Goal: Check status: Check status

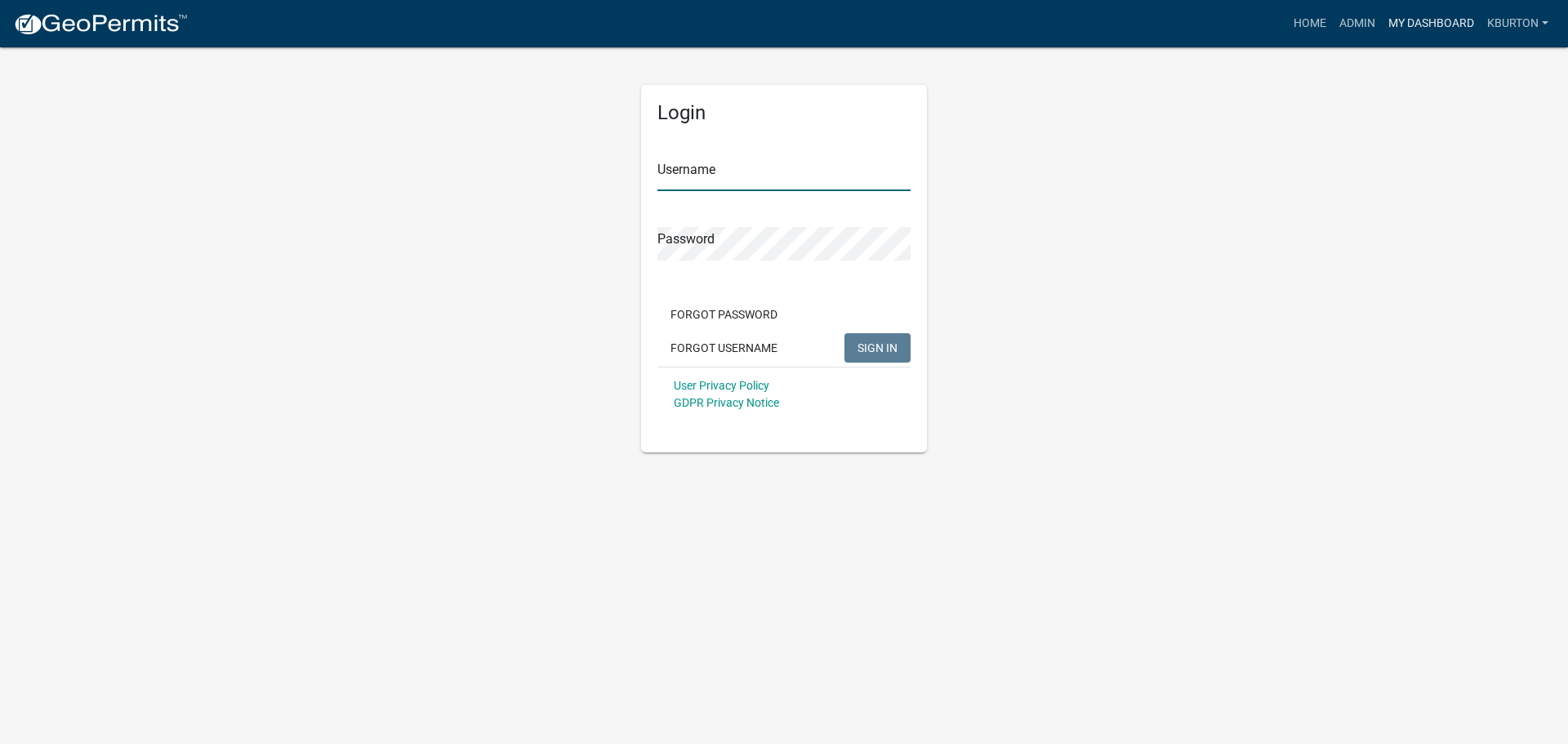
type input "kburton"
click at [1418, 21] on link "My Dashboard" at bounding box center [1431, 24] width 99 height 31
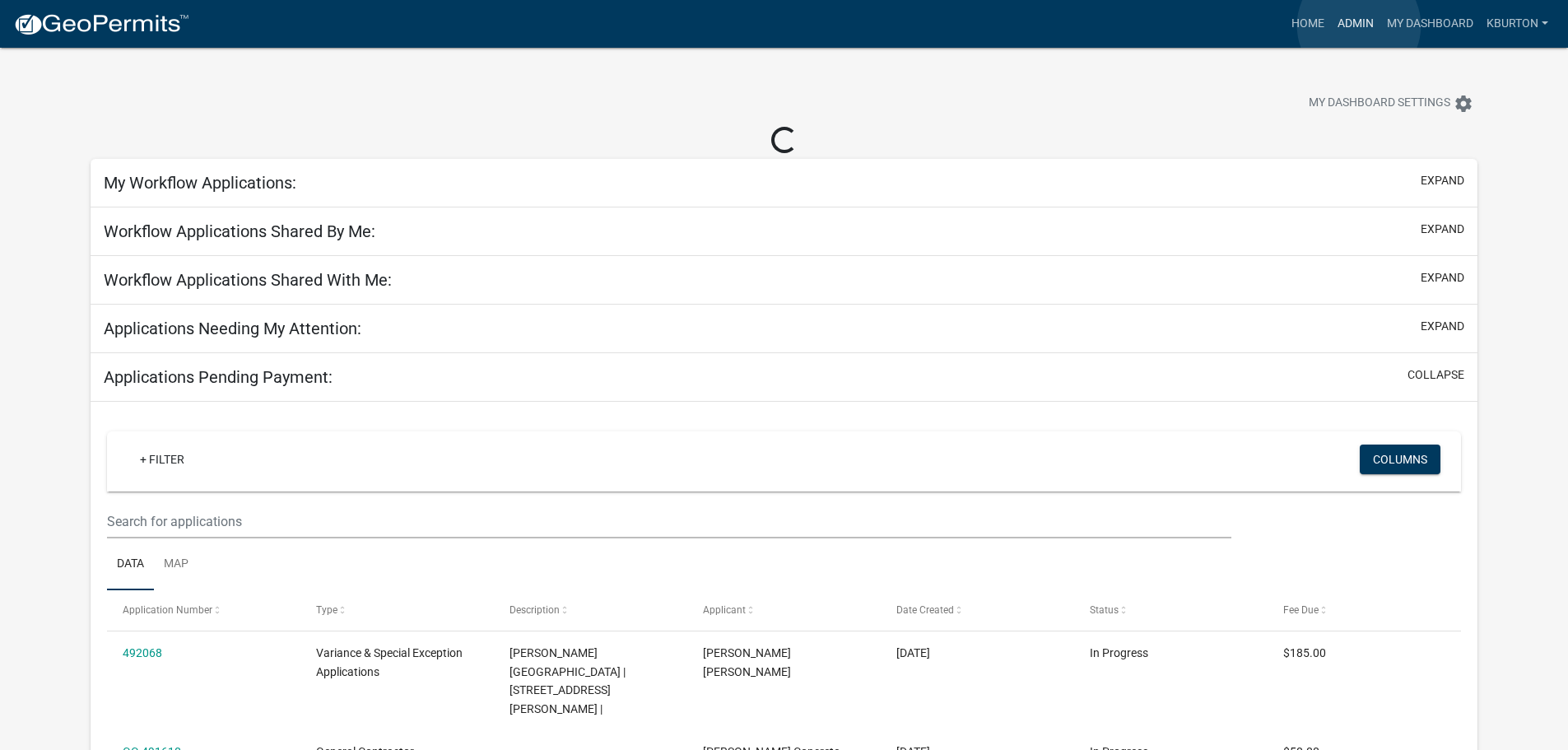
click at [1359, 26] on link "Admin" at bounding box center [1356, 24] width 49 height 31
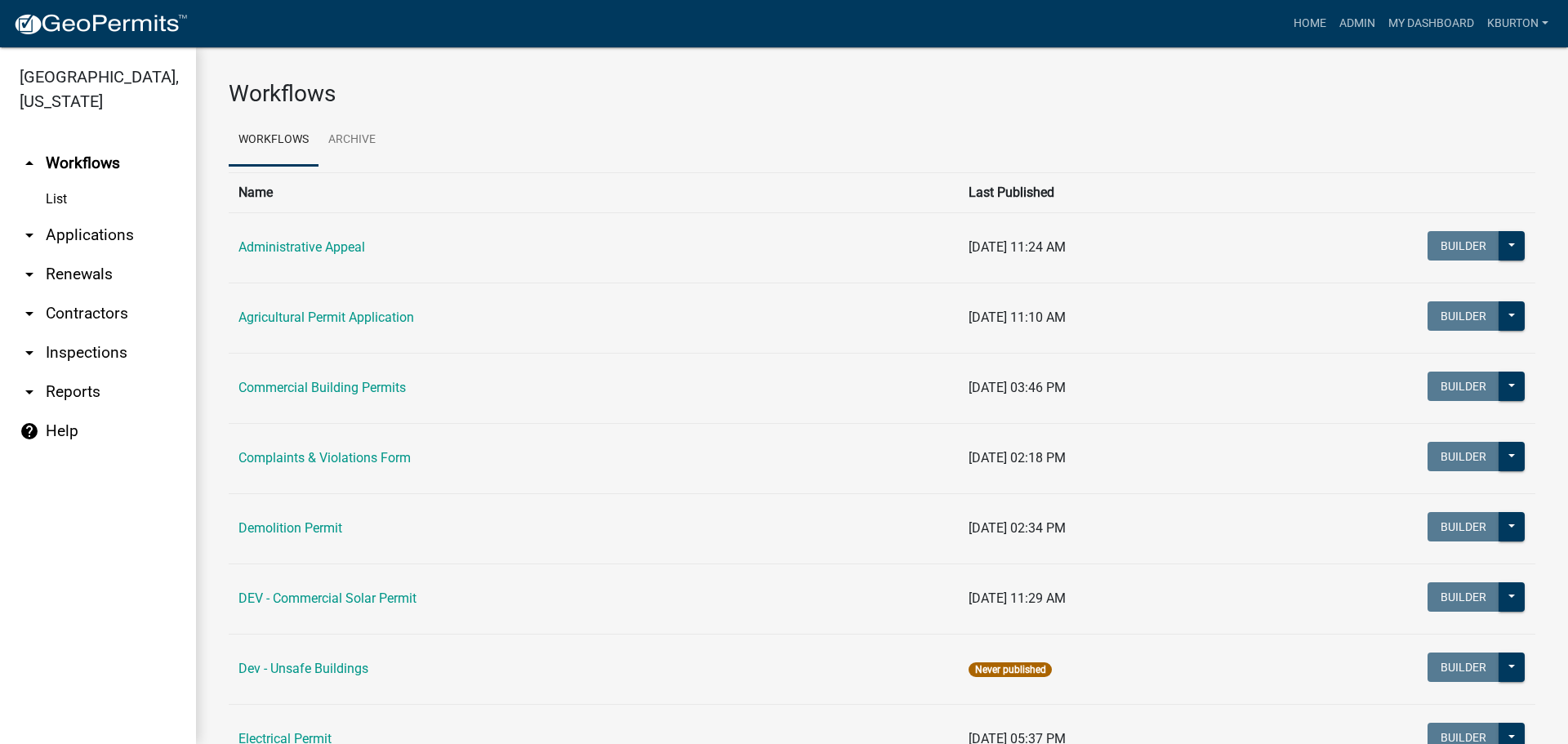
click at [103, 333] on link "arrow_drop_down Inspections" at bounding box center [98, 353] width 196 height 40
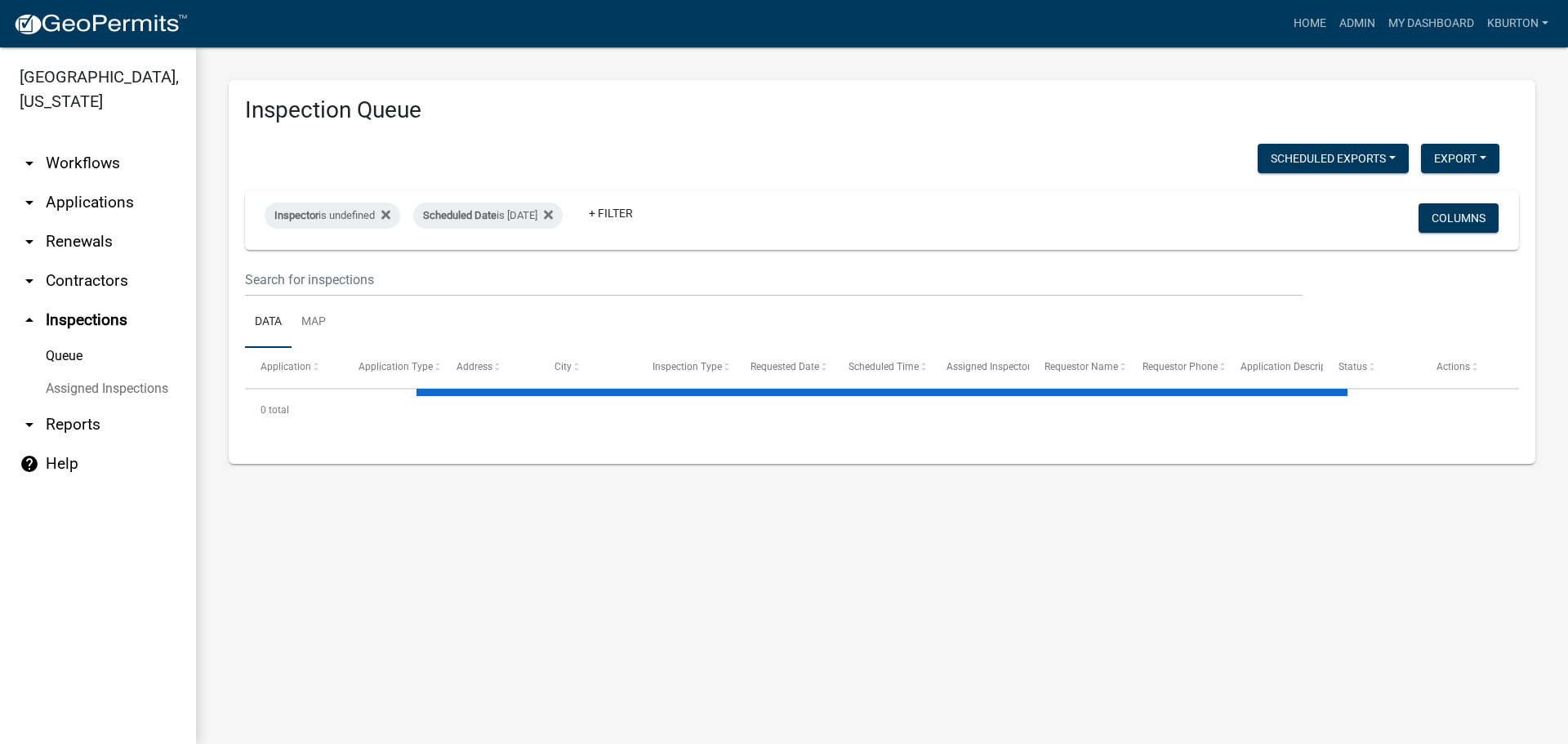
select select "1: 25"
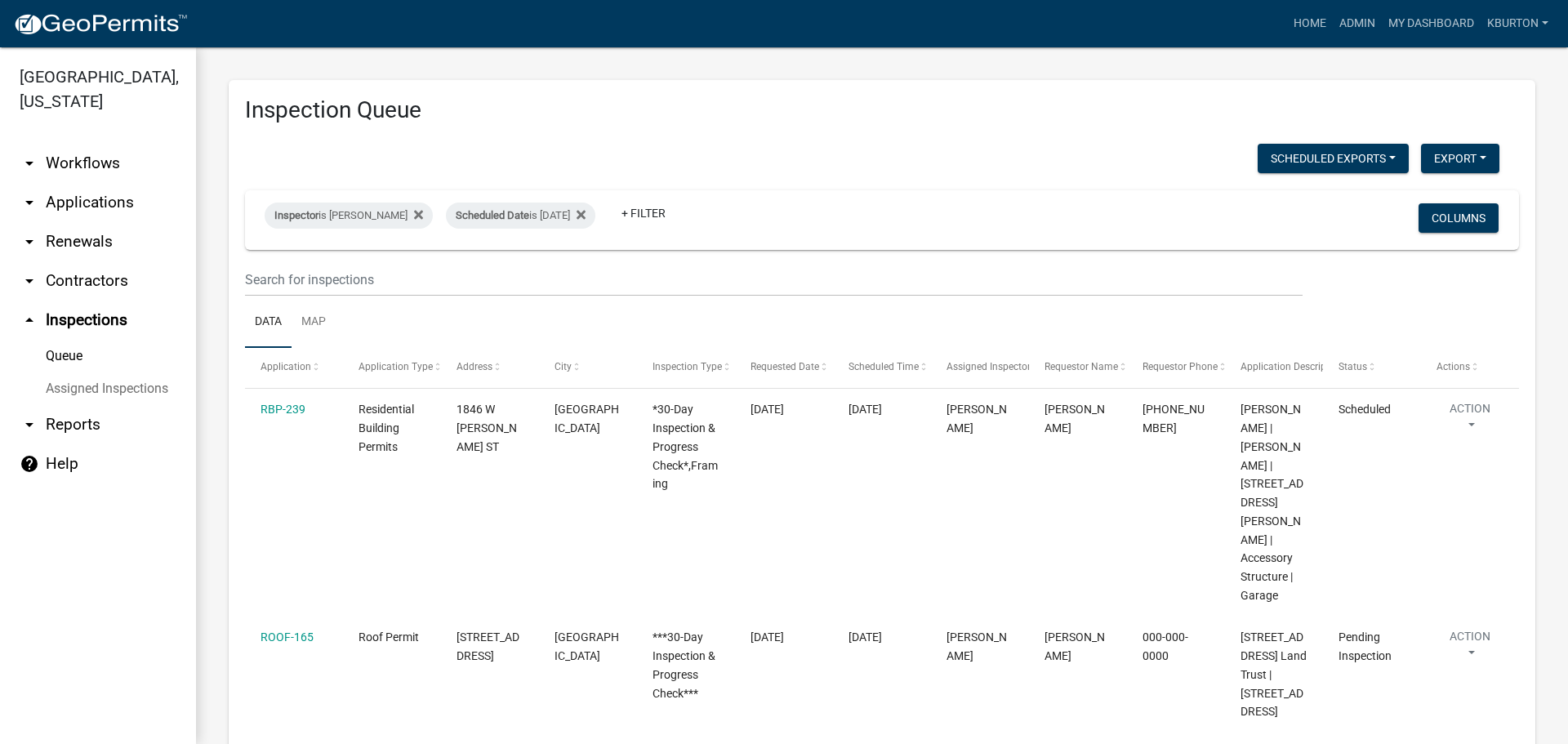
click at [116, 372] on link "Assigned Inspections" at bounding box center [98, 388] width 196 height 33
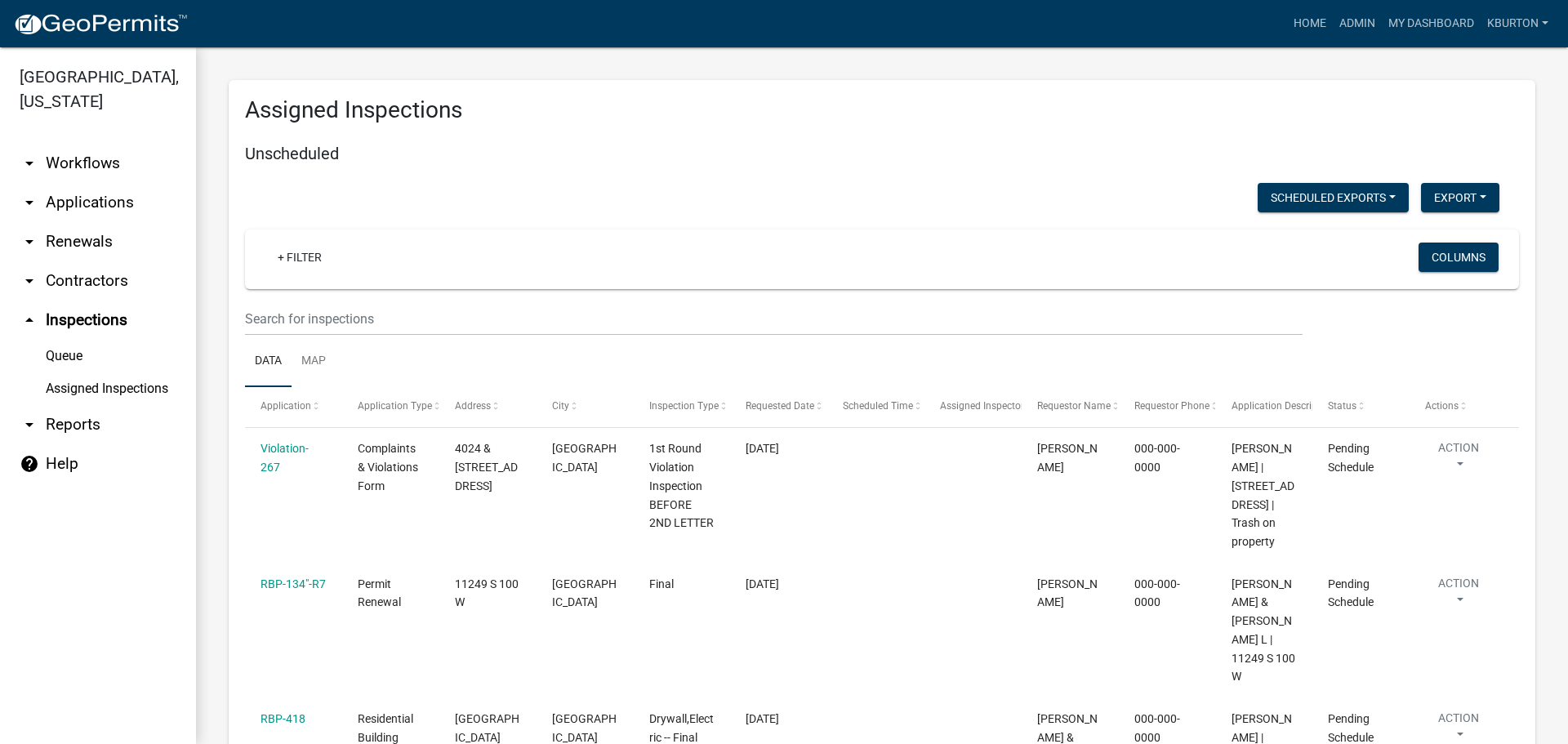
click at [71, 340] on link "Queue" at bounding box center [98, 356] width 196 height 33
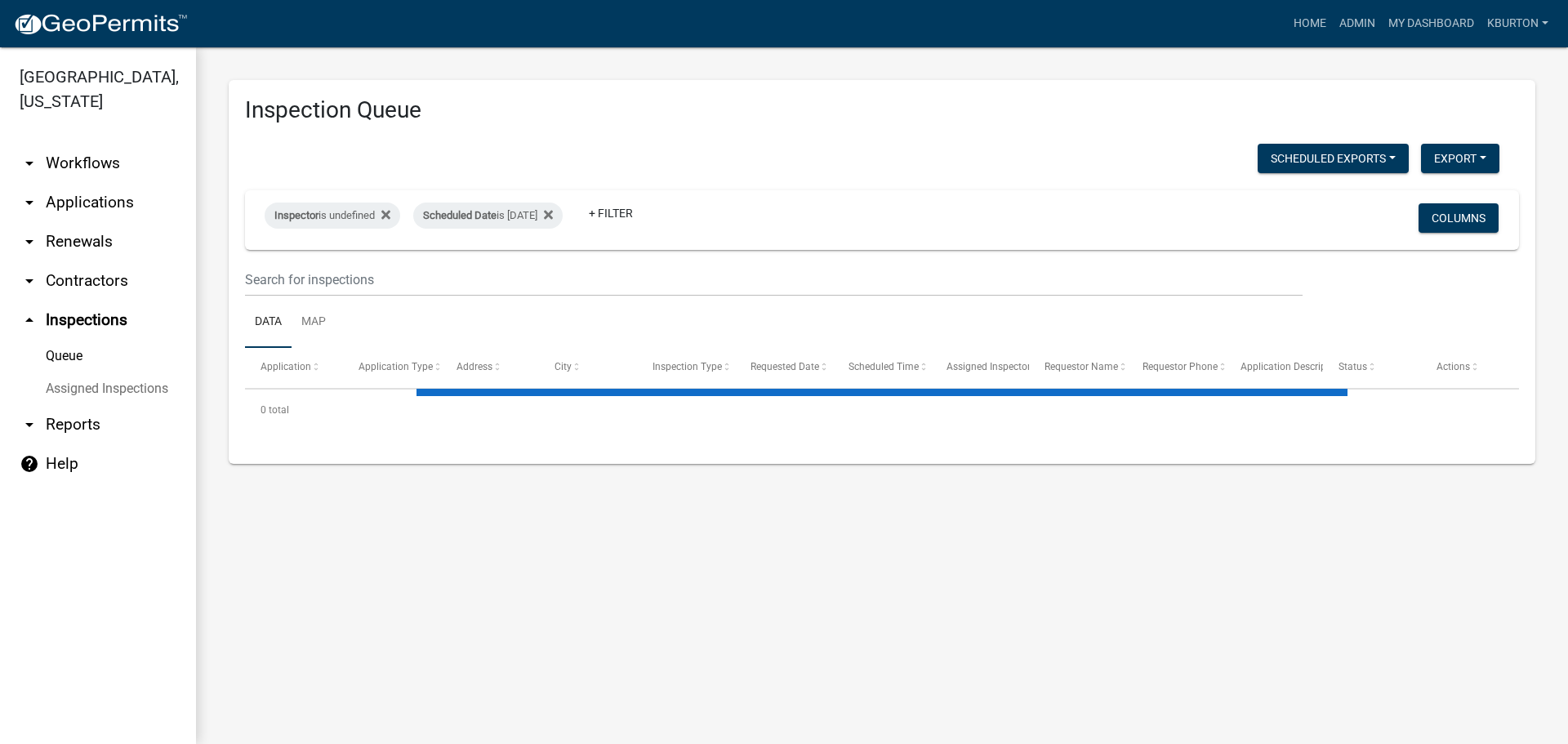
select select "1: 25"
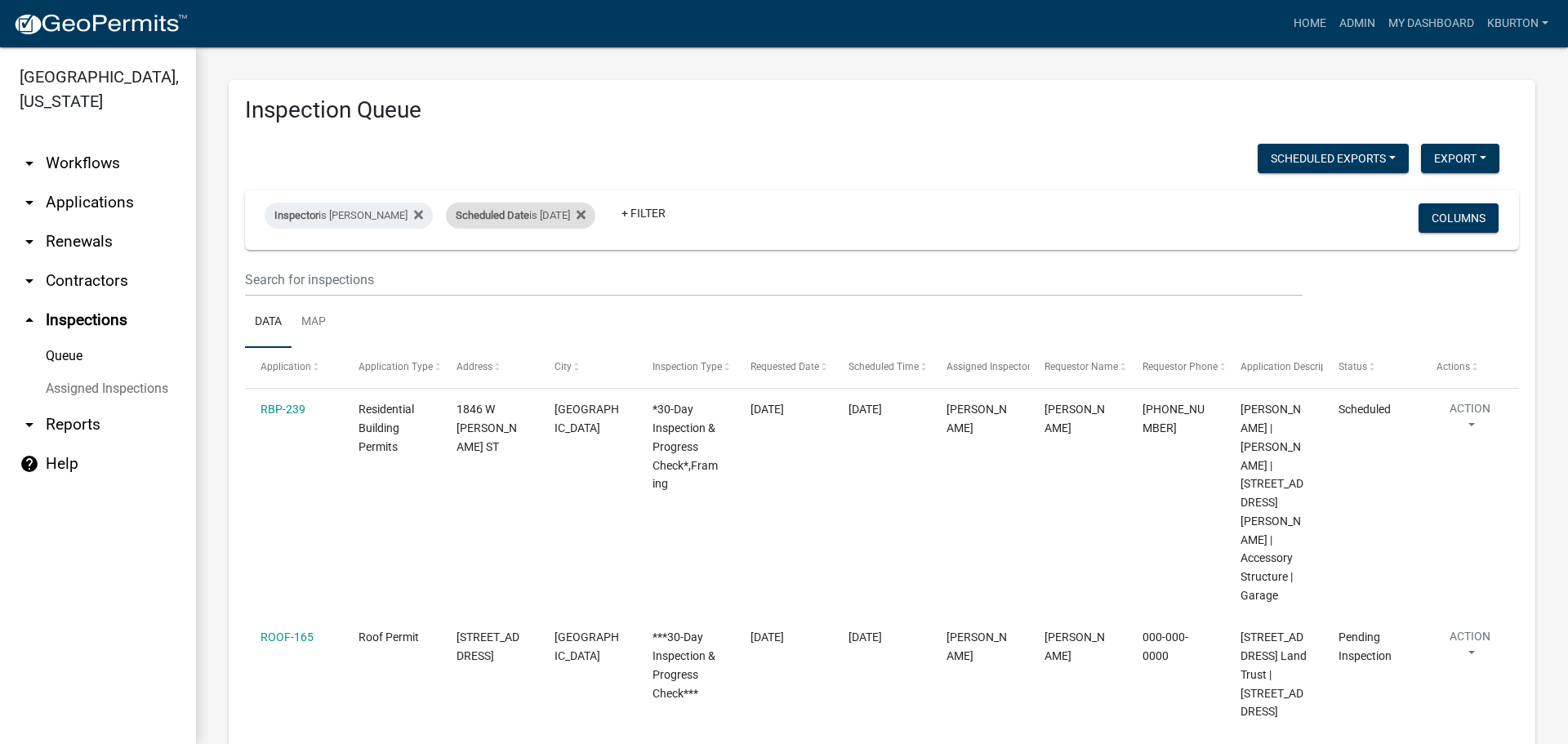
click at [534, 210] on div "Scheduled Date is [DATE]" at bounding box center [520, 215] width 150 height 26
click at [572, 271] on input "[DATE]" at bounding box center [524, 277] width 115 height 34
type input "[DATE]"
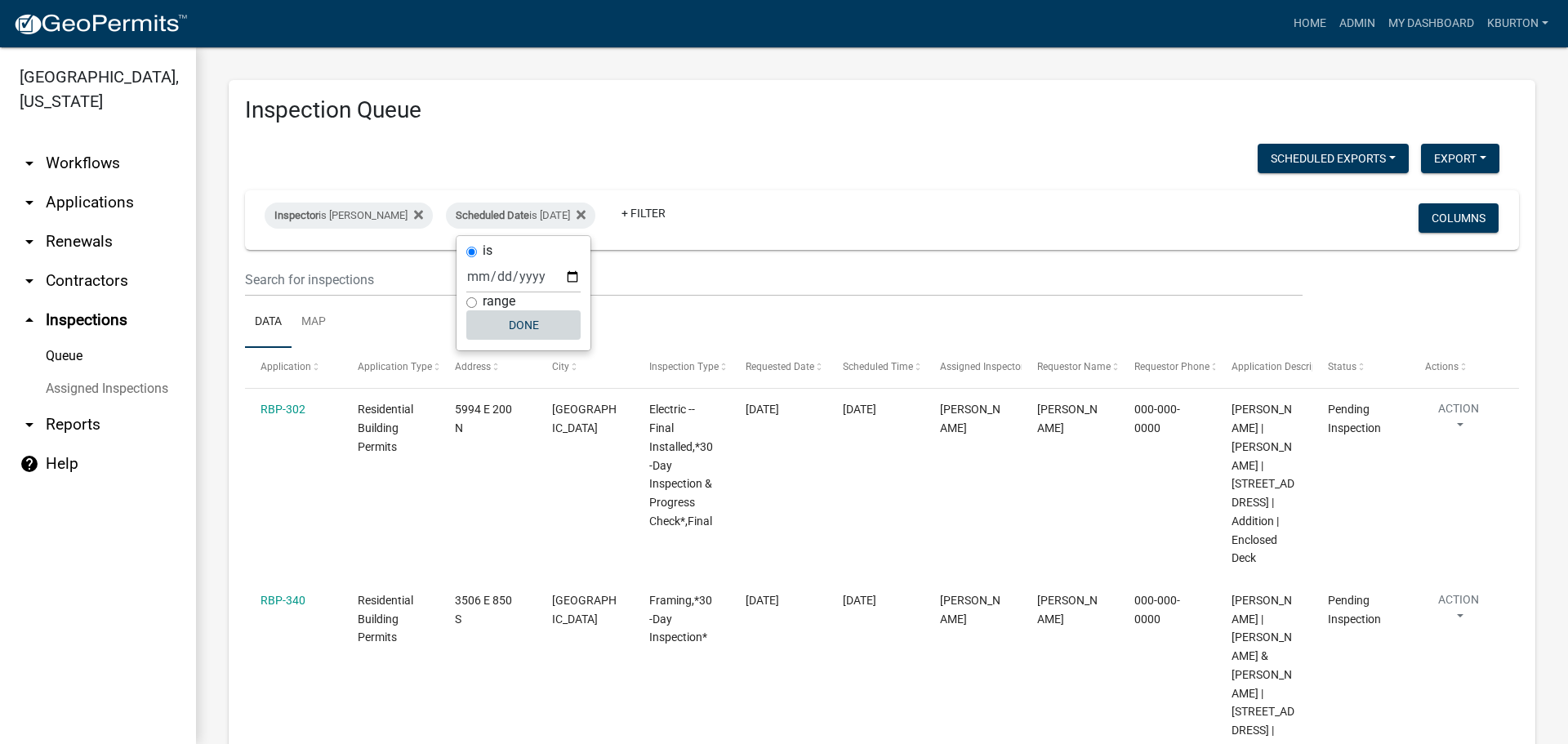
click at [529, 325] on button "Done" at bounding box center [524, 325] width 115 height 29
click at [535, 217] on div "Scheduled Date is [DATE]" at bounding box center [520, 215] width 150 height 26
click at [574, 277] on input "[DATE]" at bounding box center [524, 277] width 115 height 34
type input "[DATE]"
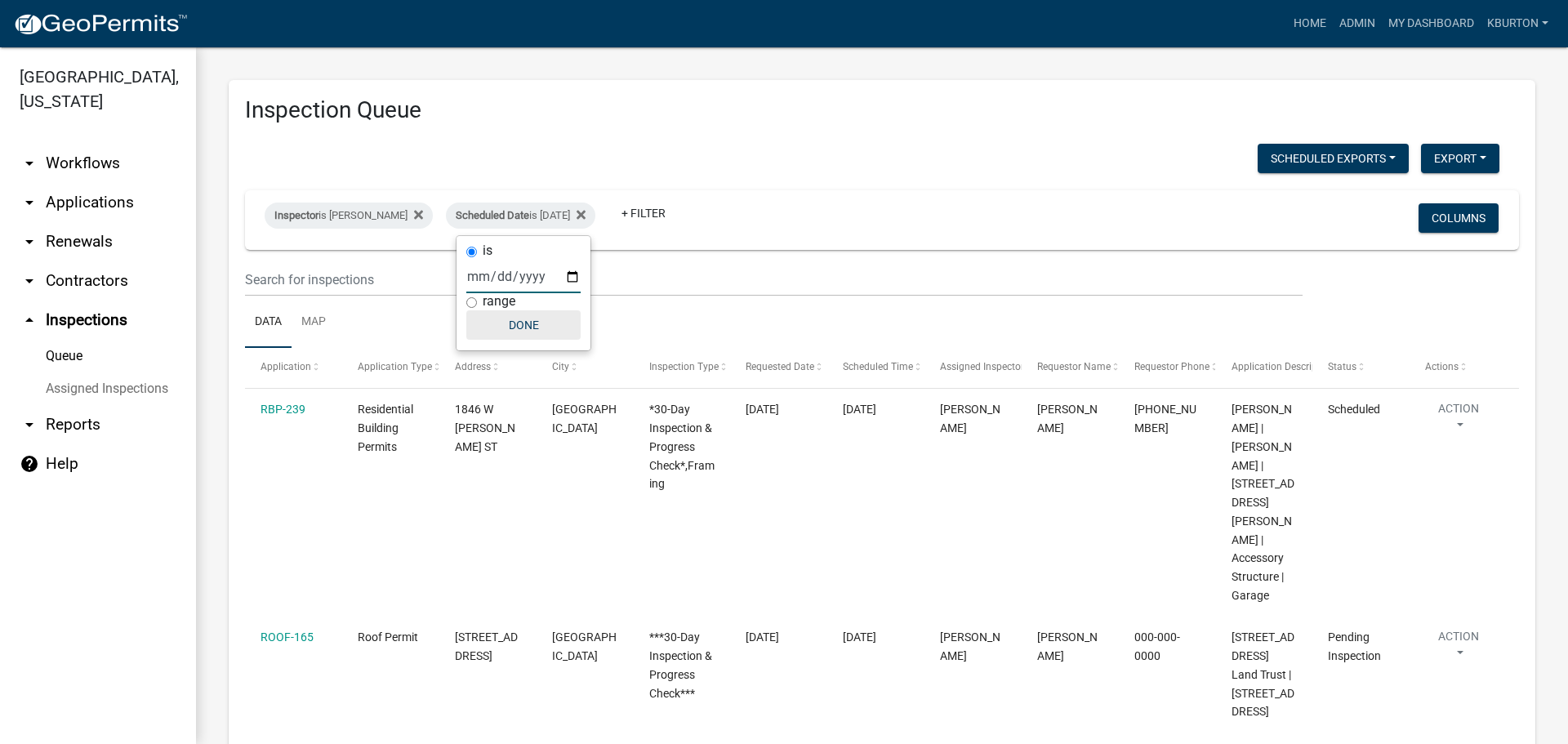
click at [526, 328] on button "Done" at bounding box center [524, 325] width 115 height 29
